Goal: Task Accomplishment & Management: Use online tool/utility

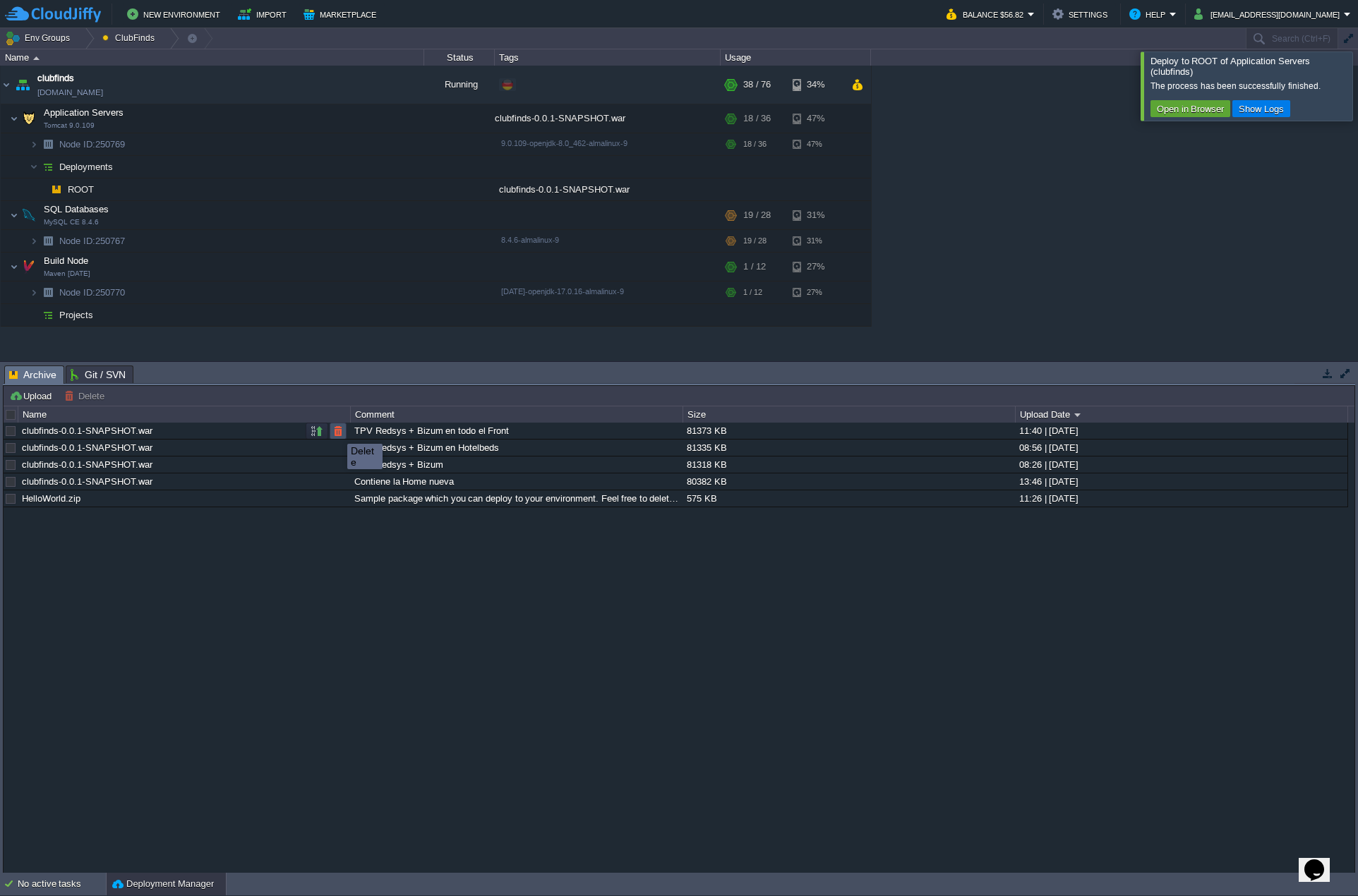
click at [340, 431] on button "button" at bounding box center [338, 431] width 12 height 12
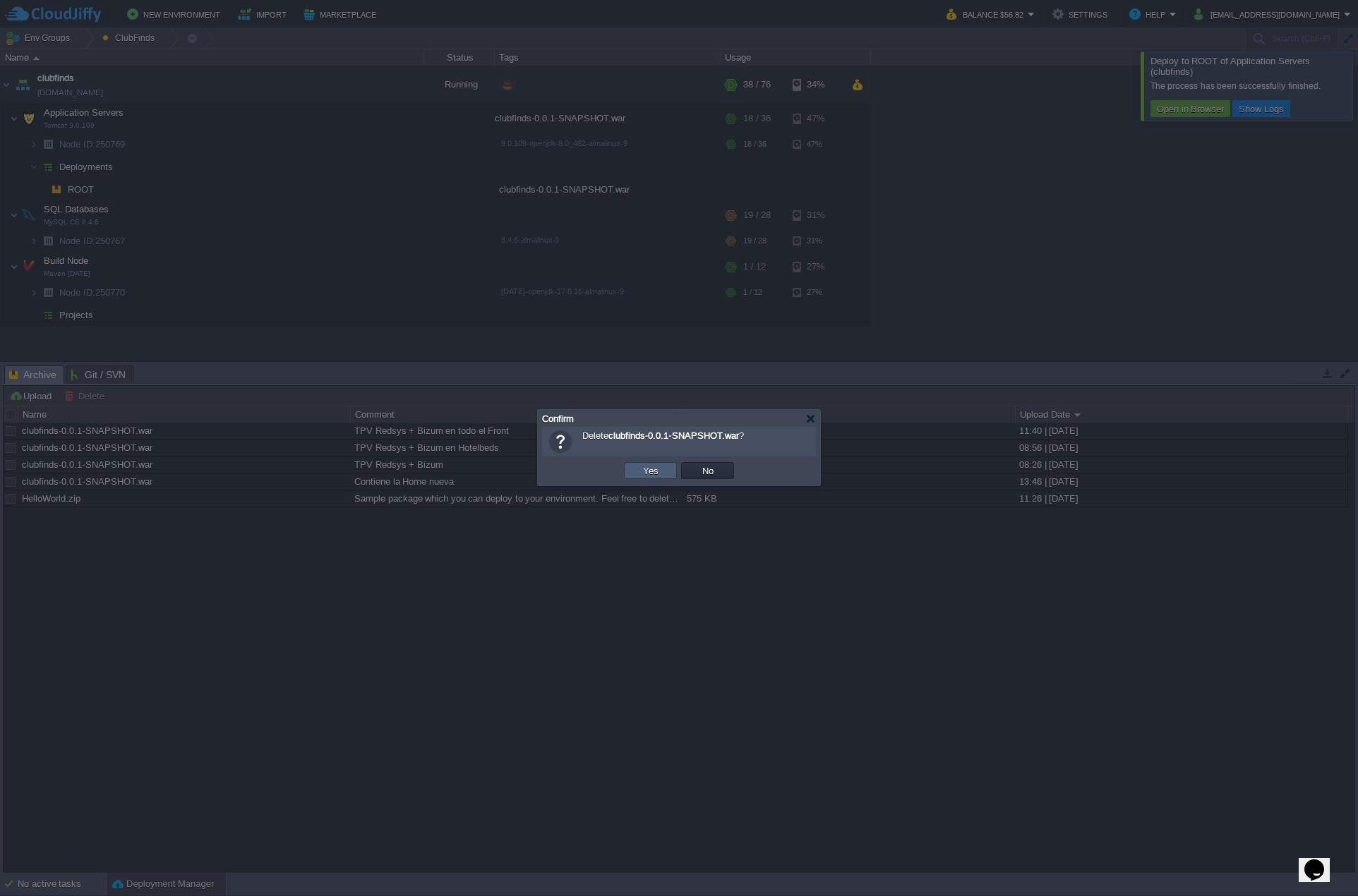
click at [636, 470] on td "Yes" at bounding box center [651, 471] width 53 height 17
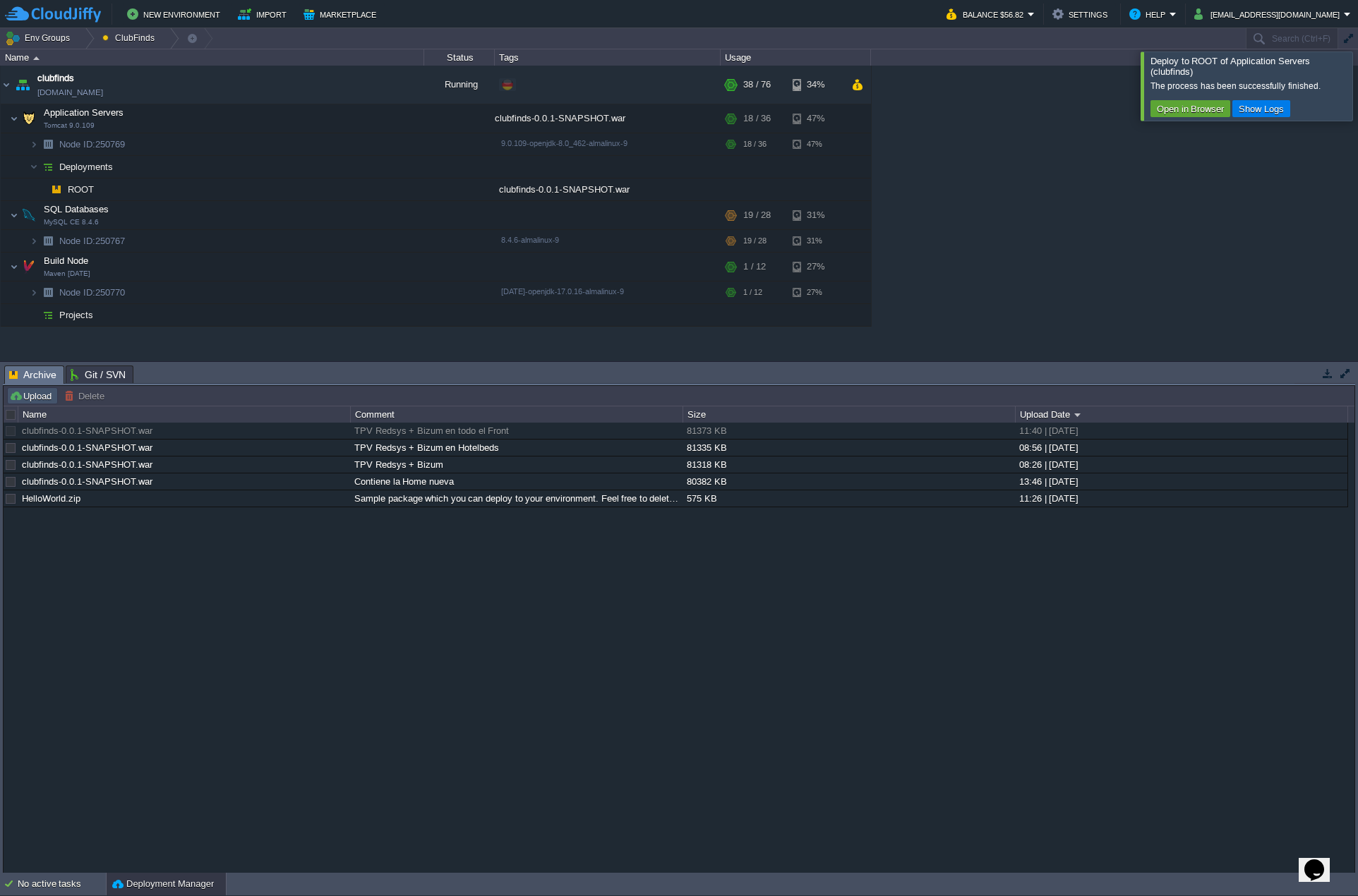
click at [34, 394] on button "Upload" at bounding box center [32, 395] width 46 height 12
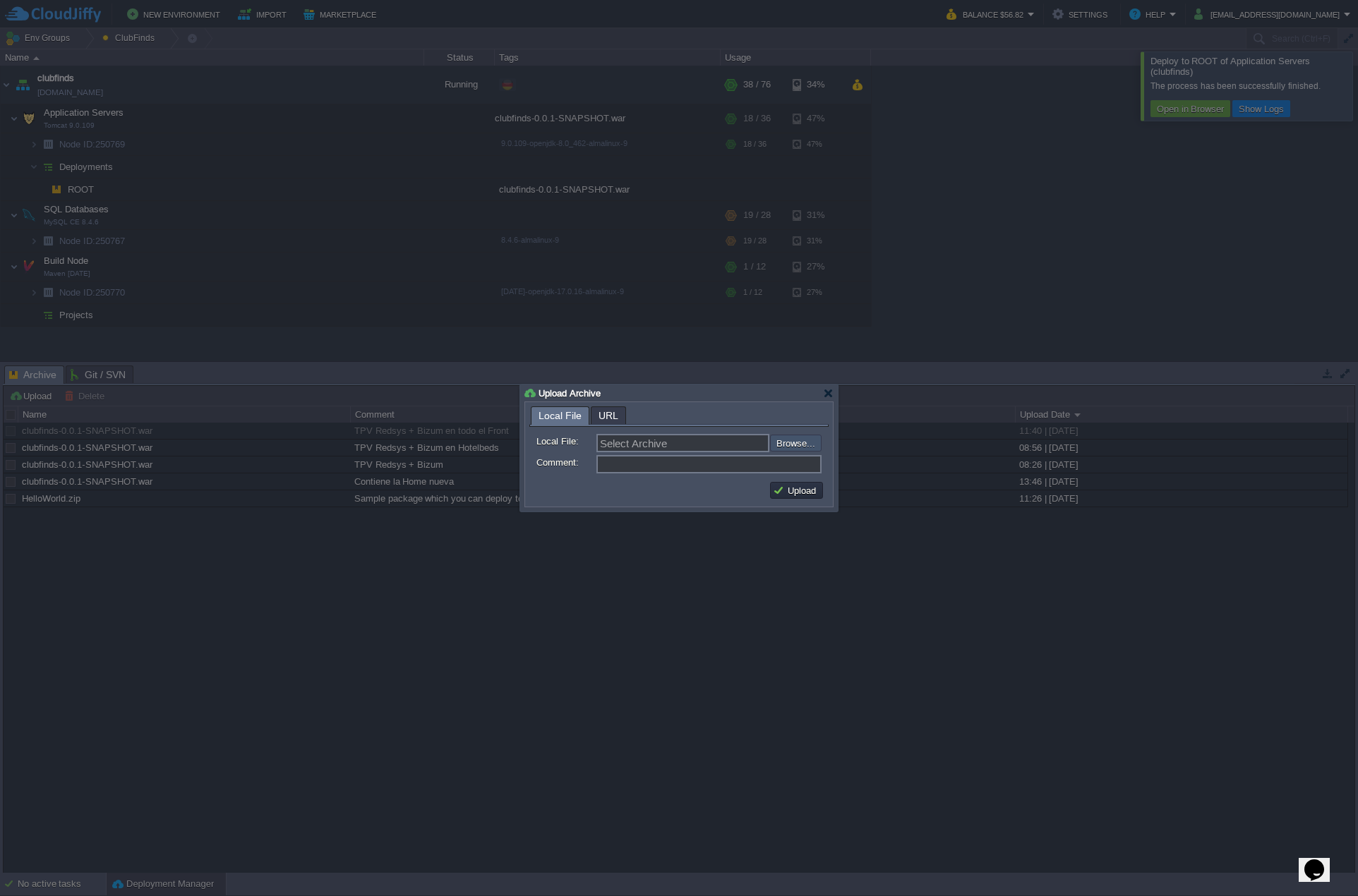
click at [792, 440] on input "file" at bounding box center [732, 442] width 178 height 16
type input "C:\fakepath\clubfinds-0.0.1-SNAPSHOT.war"
type input "clubfinds-0.0.1-SNAPSHOT.war"
click at [624, 464] on input "Comment:" at bounding box center [708, 464] width 225 height 18
type input "TPV Redsys + Bizum en todo el Front"
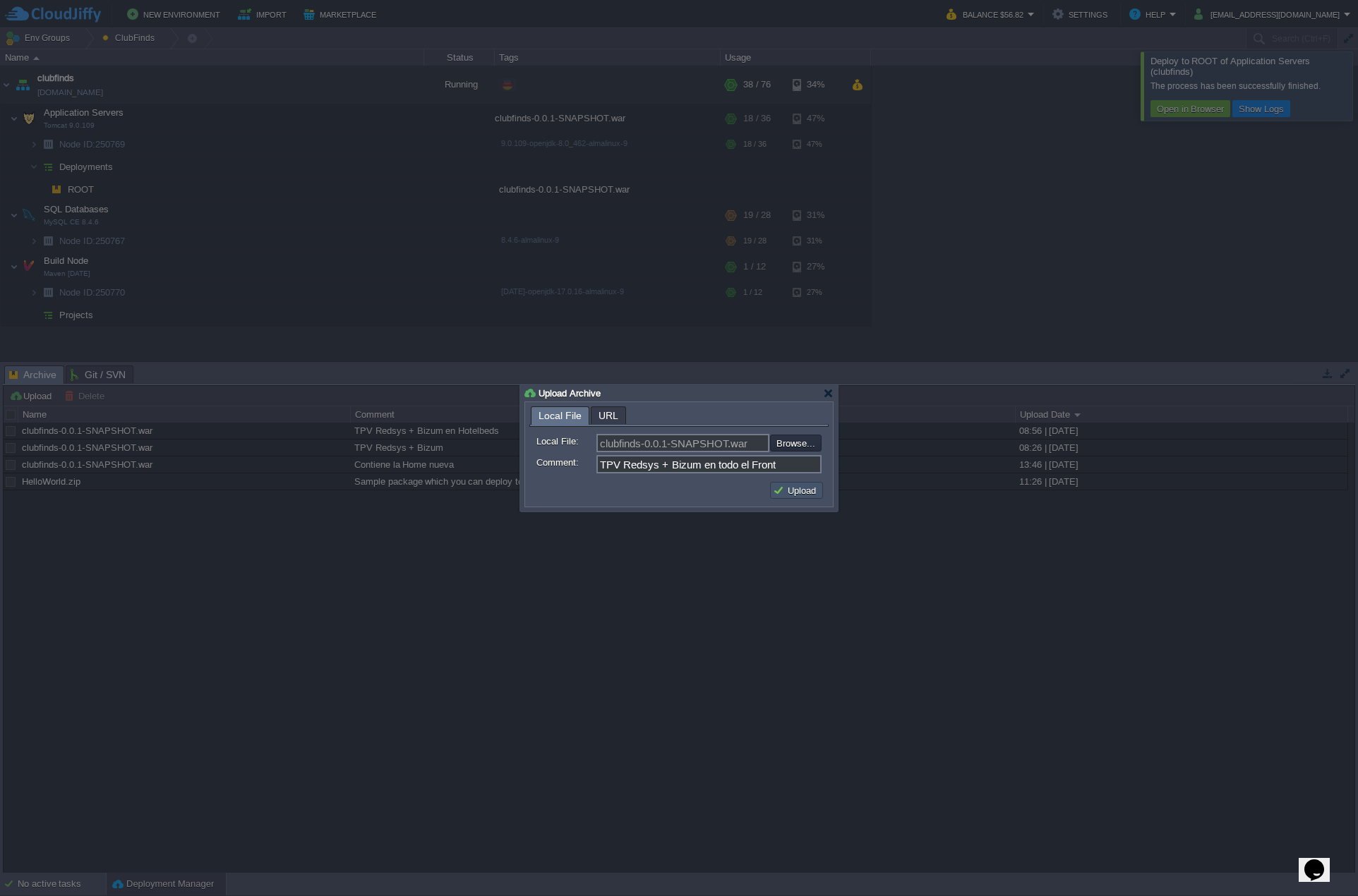
click at [807, 487] on button "Upload" at bounding box center [796, 489] width 47 height 12
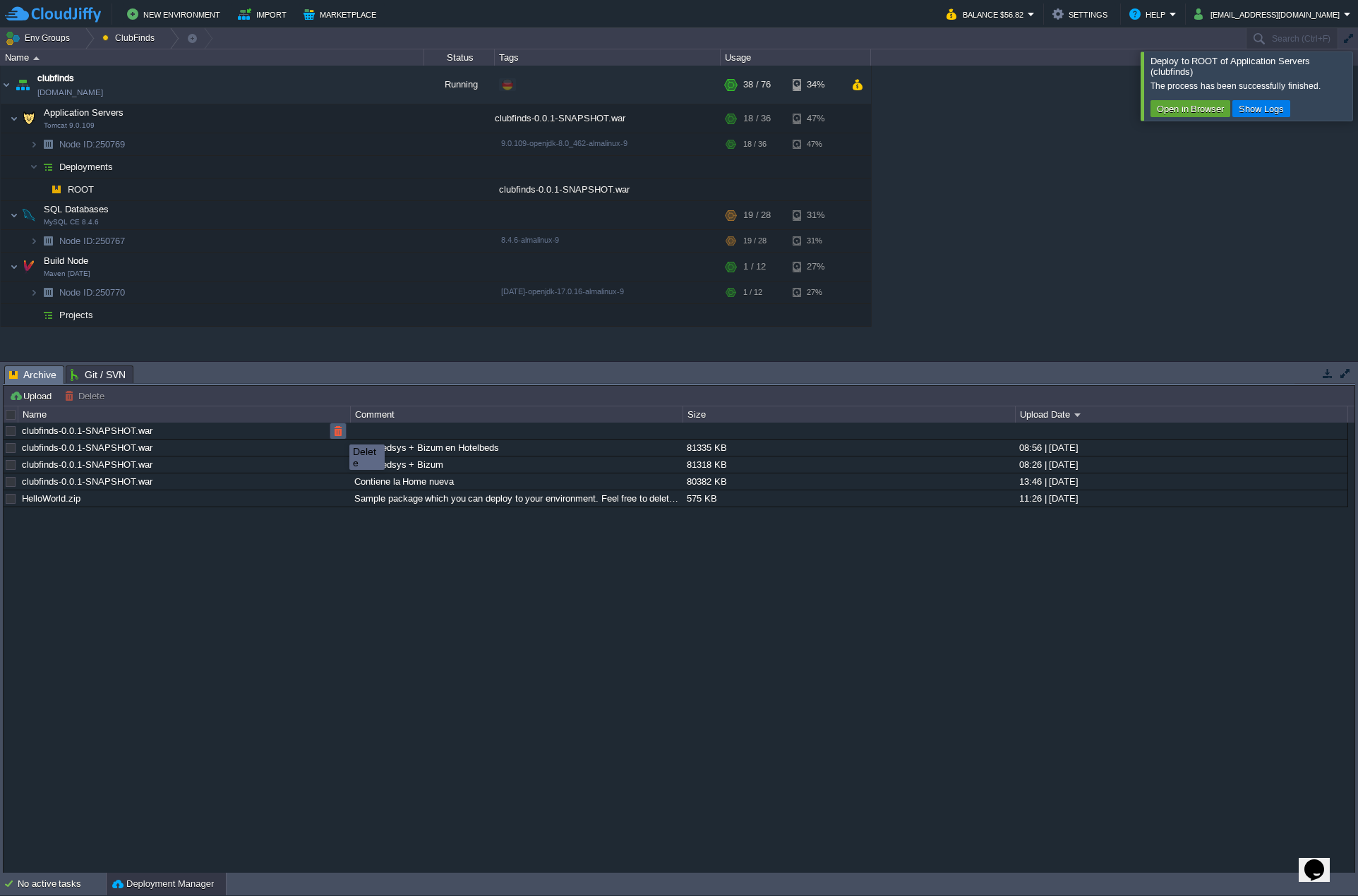
click at [339, 432] on button "button" at bounding box center [338, 431] width 12 height 12
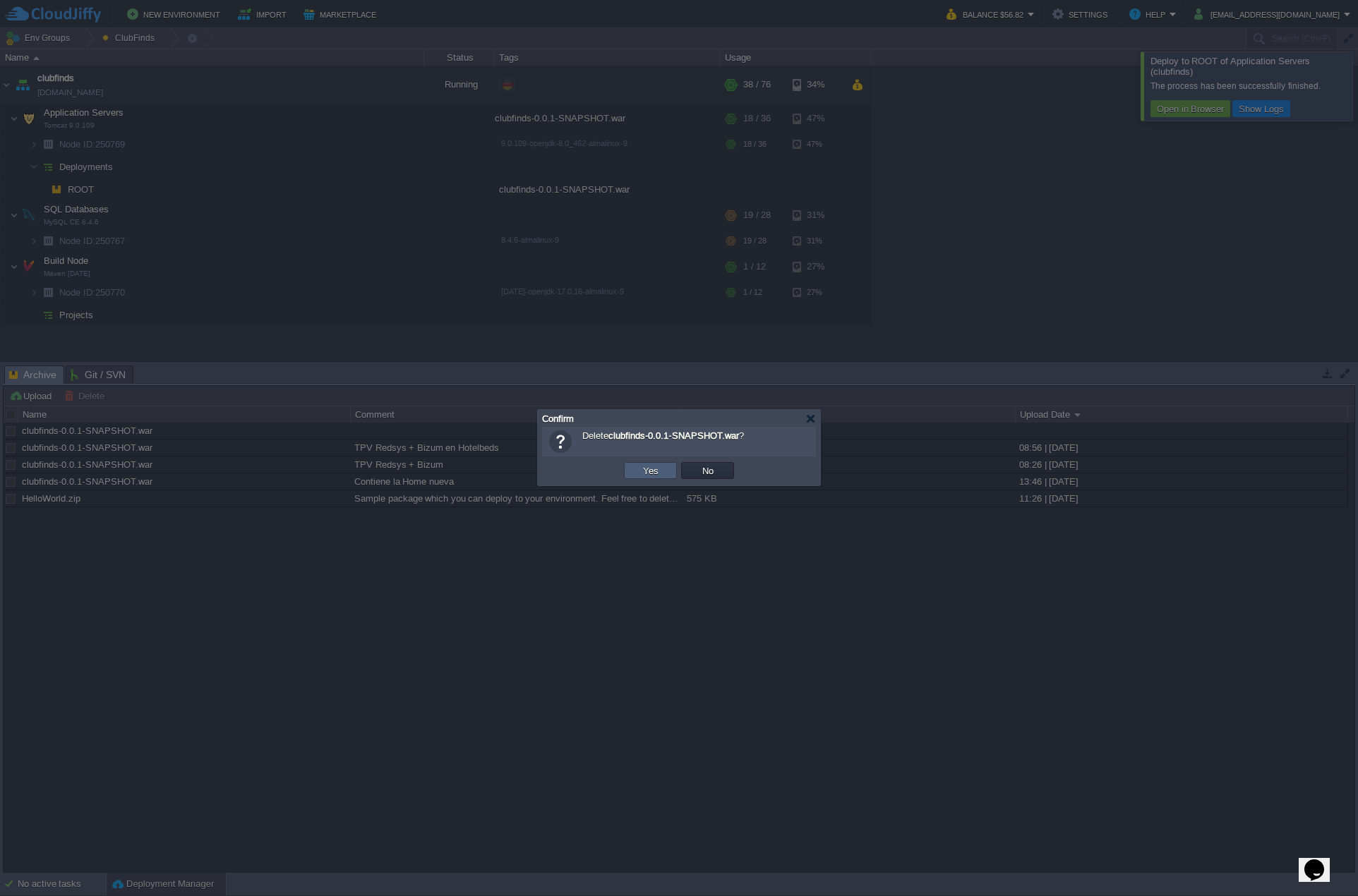
click at [642, 471] on button "Yes" at bounding box center [650, 470] width 24 height 12
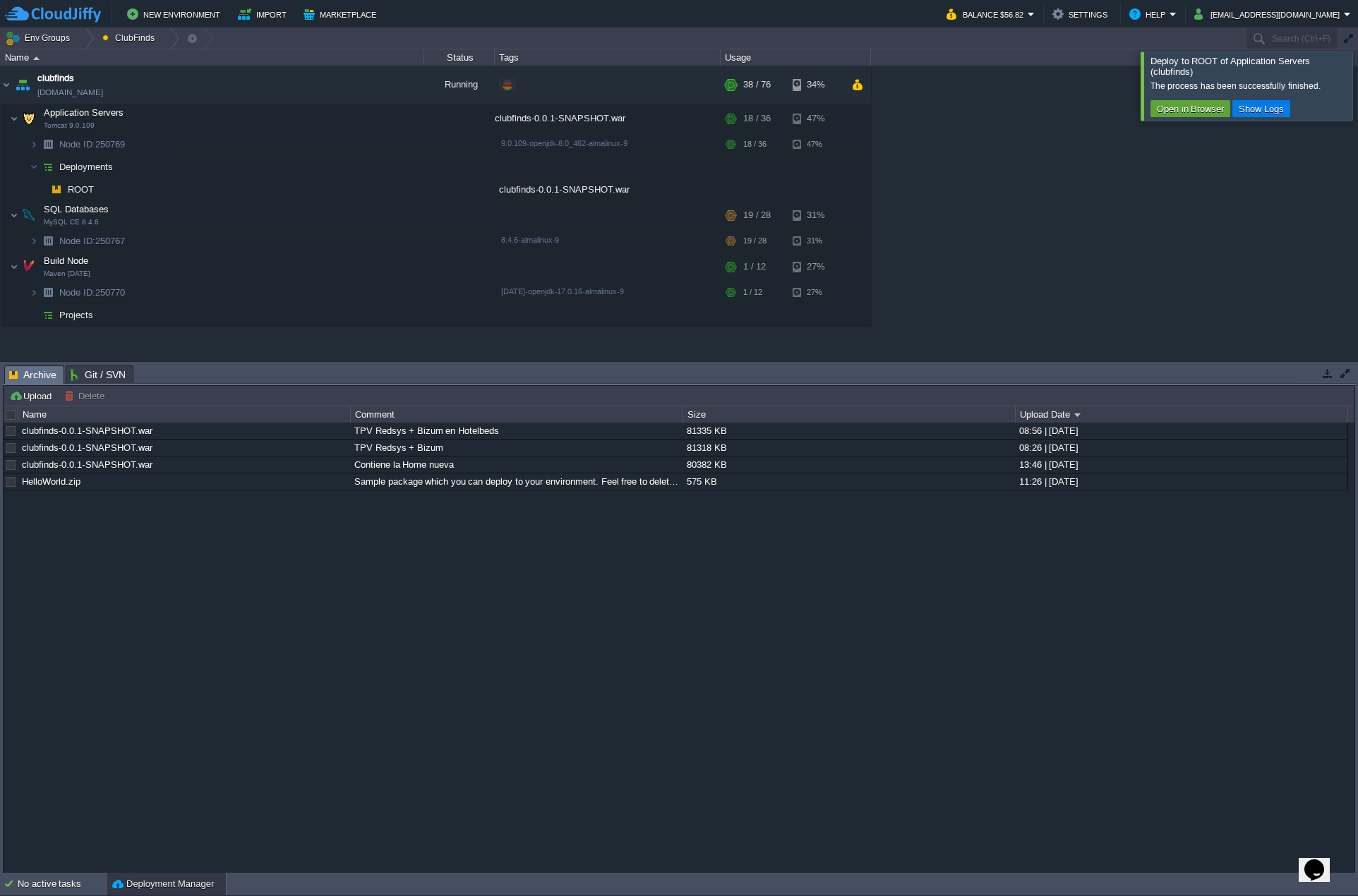
click at [1357, 88] on div at bounding box center [1375, 86] width 0 height 69
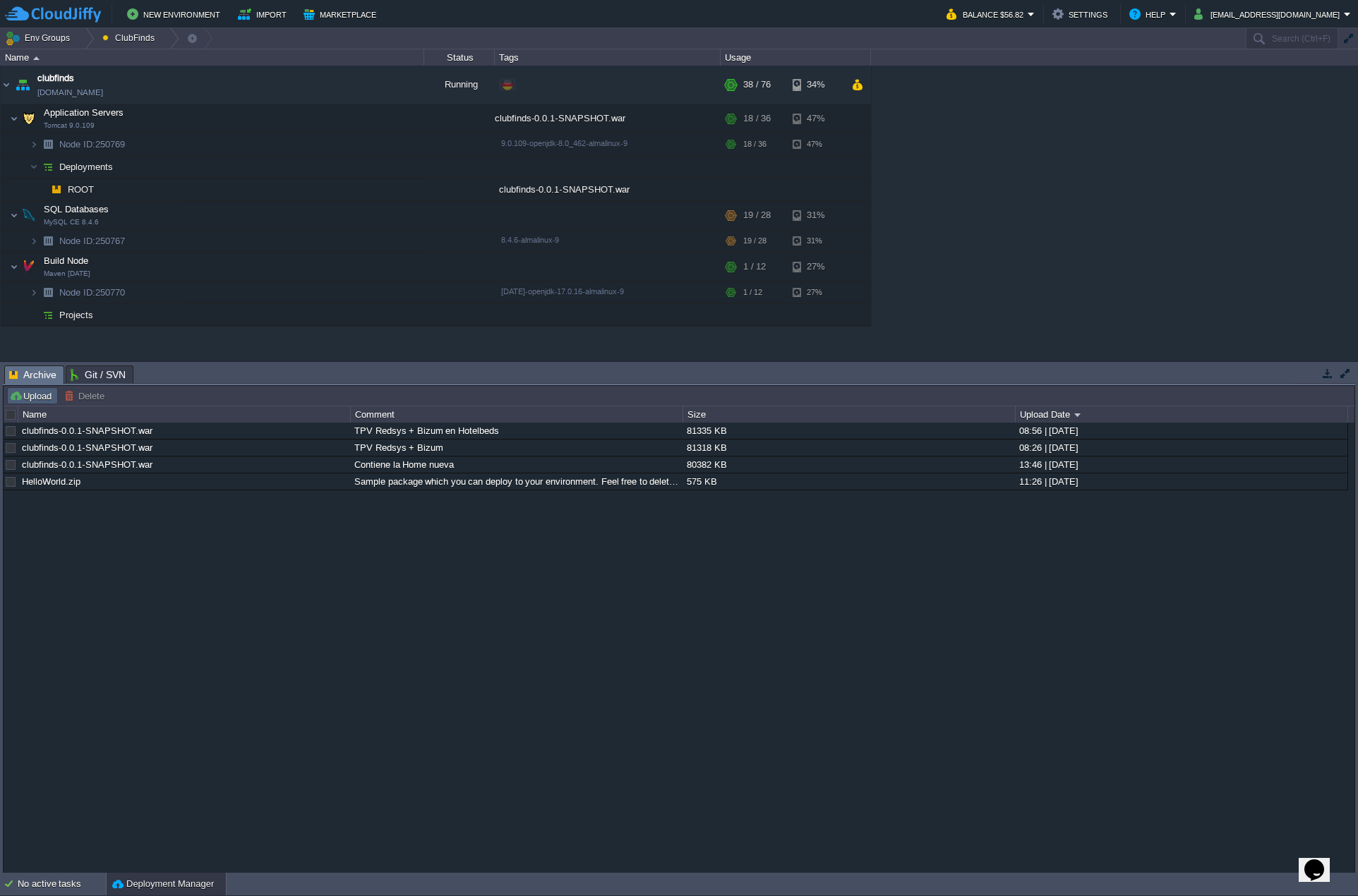
click at [35, 392] on button "Upload" at bounding box center [32, 395] width 46 height 12
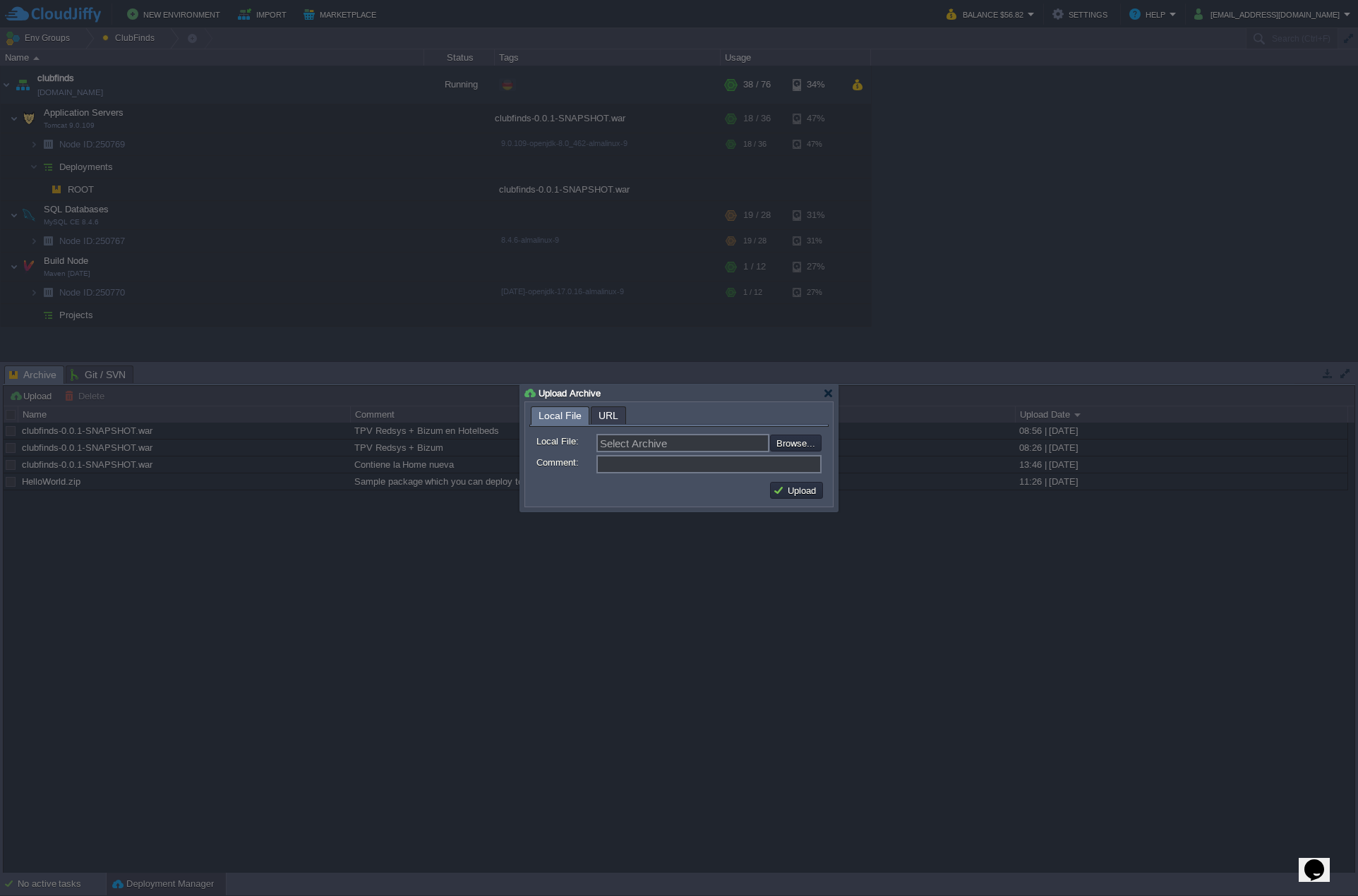
click at [778, 438] on input "file" at bounding box center [732, 442] width 178 height 16
type input "C:\fakepath\clubfinds-0.0.1-SNAPSHOT.war"
type input "clubfinds-0.0.1-SNAPSHOT.war"
click at [630, 462] on input "Comment:" at bounding box center [708, 464] width 225 height 18
type input "TPV Redsys + Bizum en todo el Front"
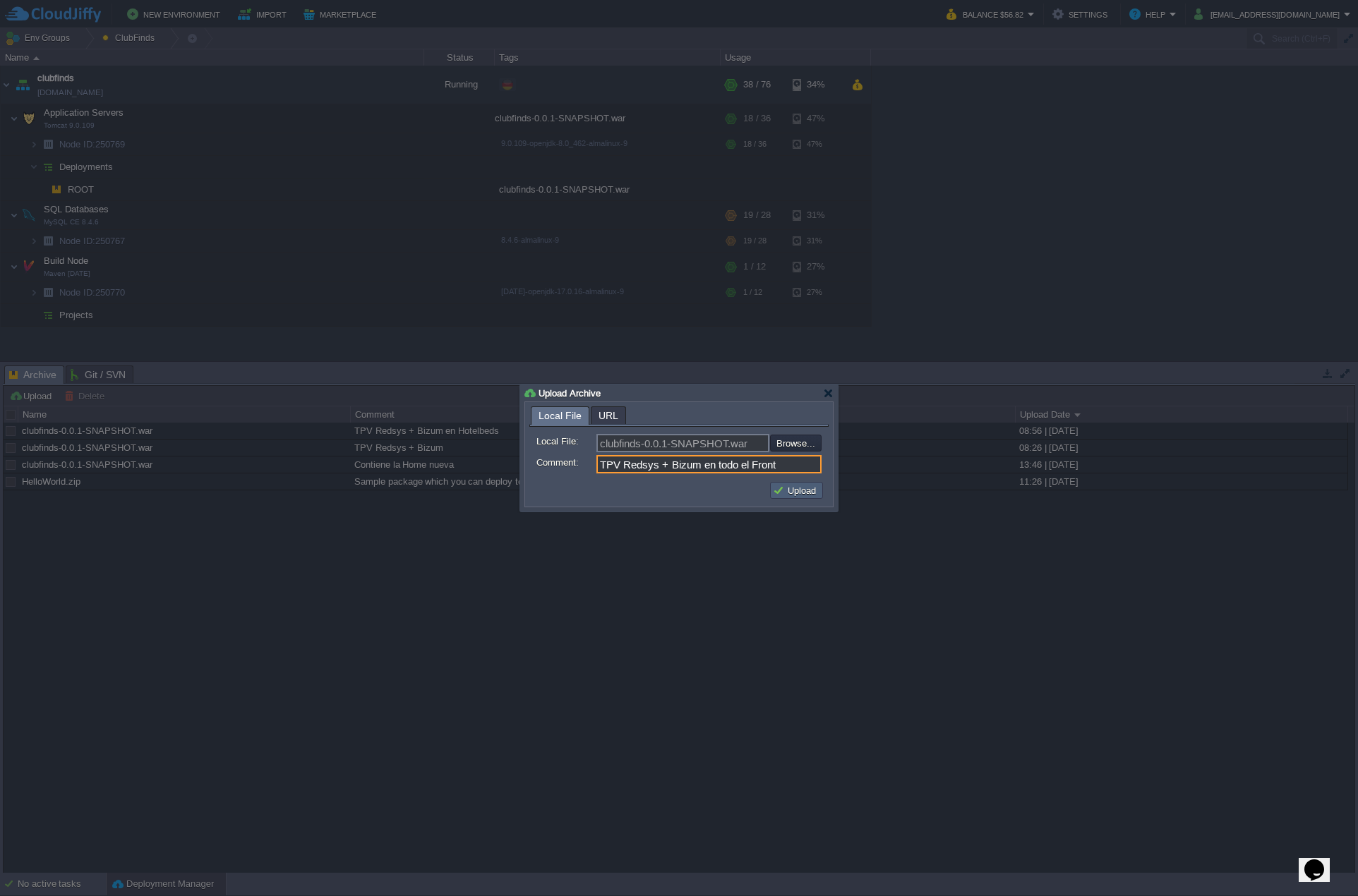
click at [782, 494] on button "Upload" at bounding box center [796, 489] width 47 height 12
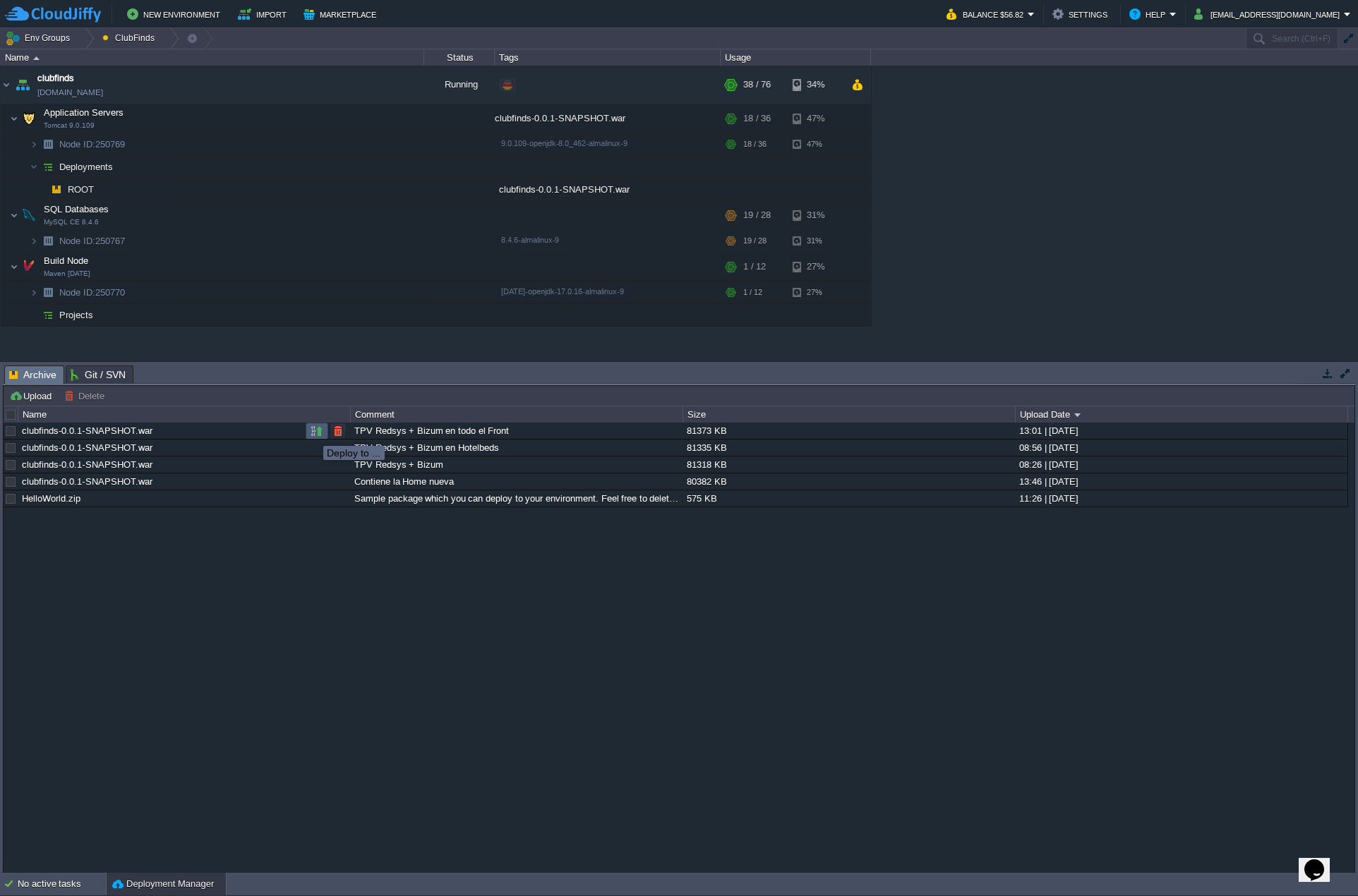
click at [313, 433] on button "button" at bounding box center [316, 431] width 12 height 12
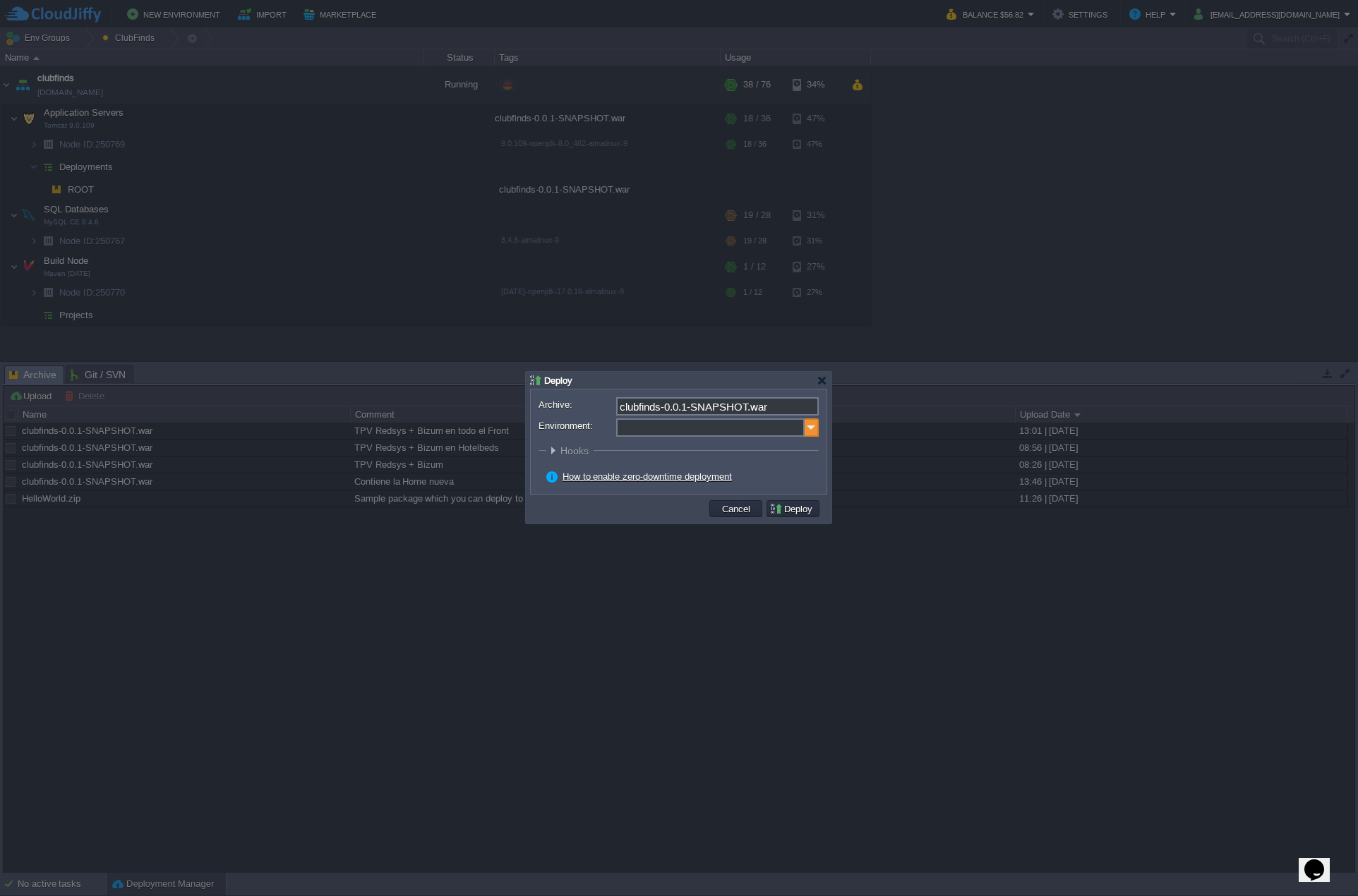
click at [812, 428] on img at bounding box center [811, 427] width 14 height 18
click at [734, 467] on div "Application Servers Tomcat 9.0.109" at bounding box center [716, 473] width 201 height 26
type input "Application Servers (clubfinds)"
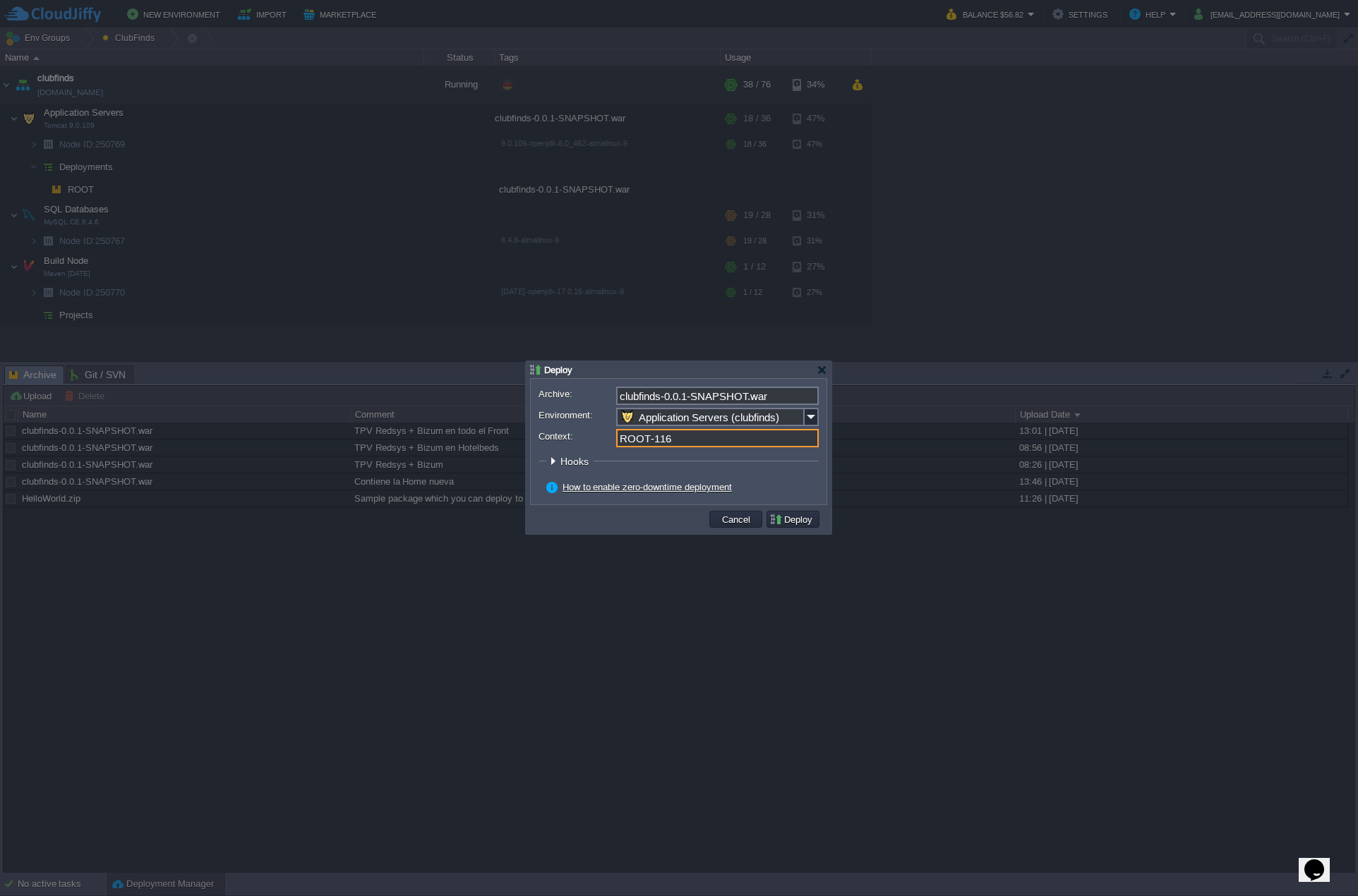
click at [702, 444] on input "ROOT-116" at bounding box center [717, 438] width 203 height 18
type input "ROOT"
click at [787, 513] on td "Deploy" at bounding box center [793, 520] width 53 height 17
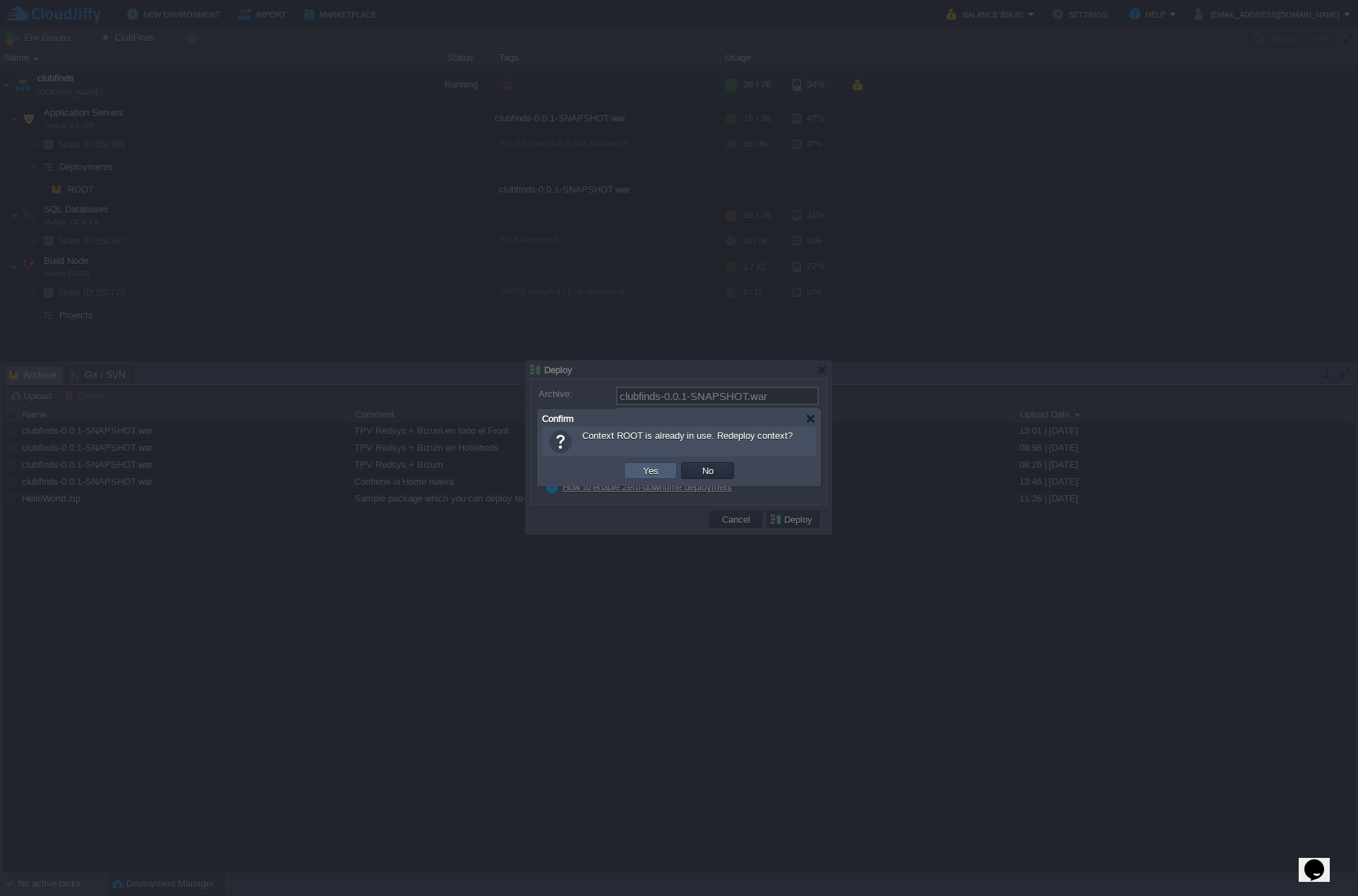
click at [645, 470] on button "Yes" at bounding box center [650, 470] width 24 height 12
